Goal: Task Accomplishment & Management: Use online tool/utility

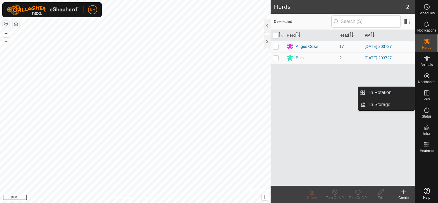
click at [428, 98] on span "VPs" at bounding box center [427, 99] width 6 height 3
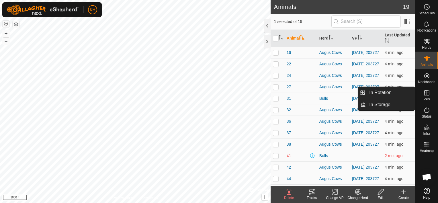
click at [426, 95] on icon at bounding box center [427, 92] width 5 height 5
click at [392, 93] on link "In Rotation" at bounding box center [390, 92] width 49 height 11
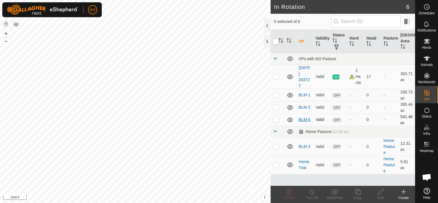
click at [306, 120] on link "BLM 6" at bounding box center [304, 119] width 11 height 5
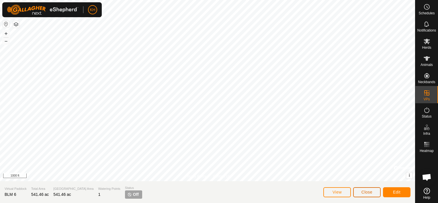
click at [378, 193] on button "Close" at bounding box center [368, 192] width 28 height 10
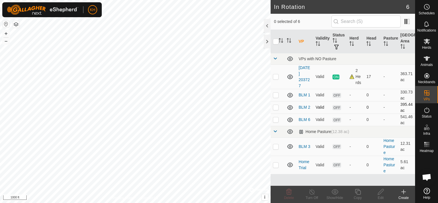
click at [278, 108] on p-checkbox at bounding box center [276, 107] width 6 height 5
checkbox input "true"
click at [382, 193] on icon at bounding box center [381, 192] width 7 height 7
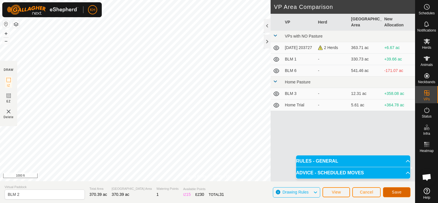
click at [391, 191] on button "Save" at bounding box center [397, 192] width 28 height 10
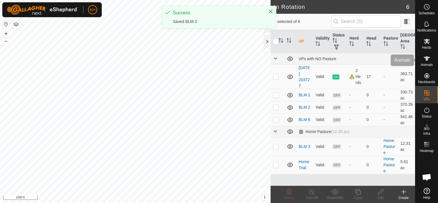
click at [424, 63] on span "Animals" at bounding box center [427, 64] width 12 height 3
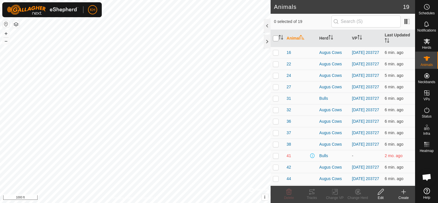
click at [275, 38] on input "checkbox" at bounding box center [276, 39] width 6 height 6
checkbox input "true"
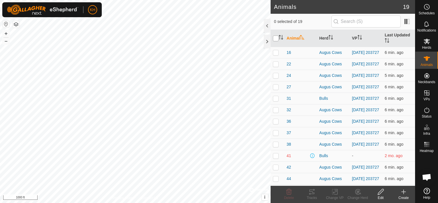
checkbox input "true"
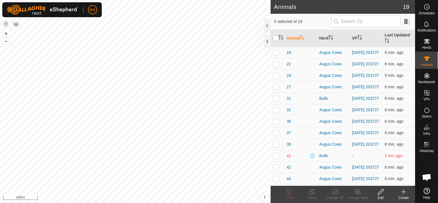
checkbox input "true"
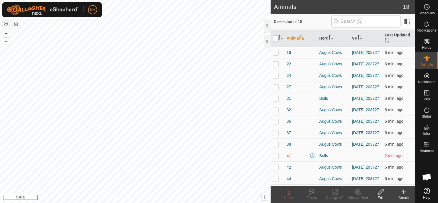
checkbox input "true"
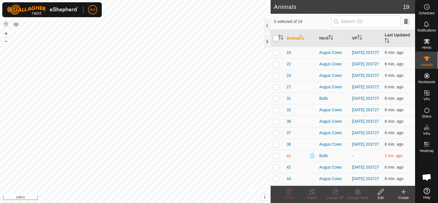
checkbox input "true"
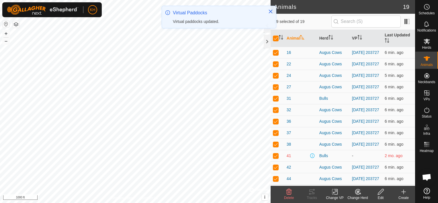
click at [275, 158] on p-checkbox at bounding box center [276, 156] width 6 height 5
checkbox input "false"
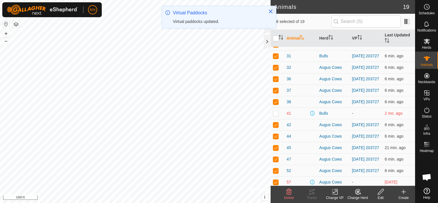
scroll to position [86, 0]
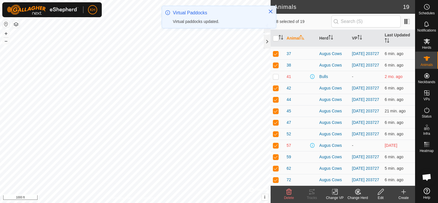
click at [276, 147] on p-tablecheckbox at bounding box center [276, 145] width 6 height 5
checkbox input "false"
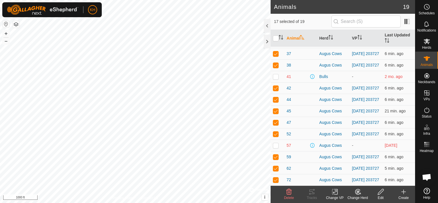
click at [337, 193] on icon at bounding box center [335, 192] width 7 height 7
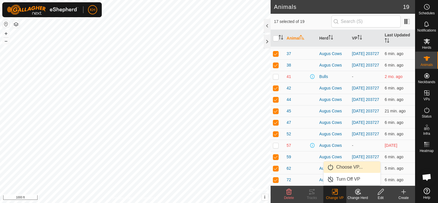
click at [342, 168] on link "Choose VP..." at bounding box center [352, 167] width 57 height 11
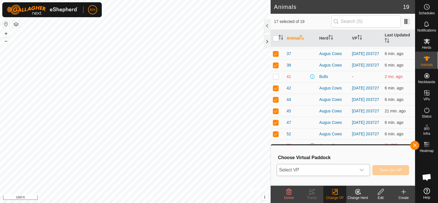
click at [362, 169] on icon "dropdown trigger" at bounding box center [362, 170] width 5 height 5
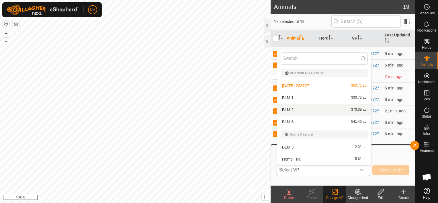
click at [296, 109] on li "BLM 2 370.39 ac" at bounding box center [324, 109] width 94 height 11
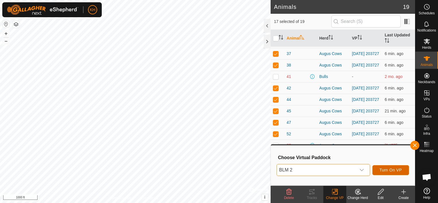
click at [384, 170] on span "Turn On VP" at bounding box center [391, 170] width 22 height 5
